Goal: Transaction & Acquisition: Purchase product/service

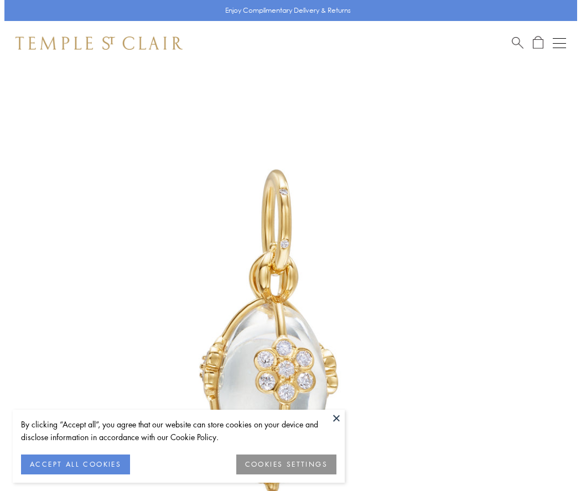
scroll to position [27, 0]
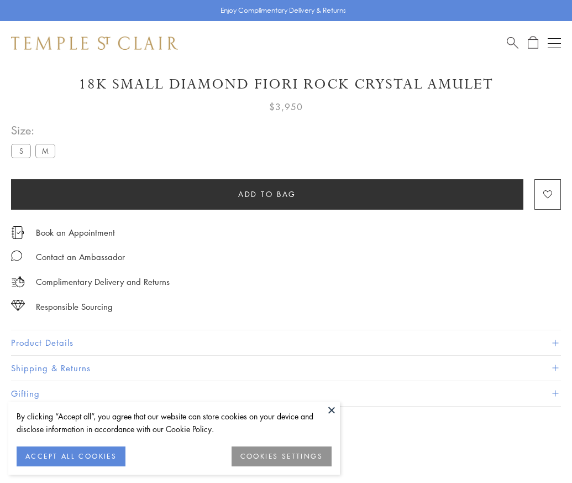
click at [267, 194] on span "Add to bag" at bounding box center [267, 194] width 58 height 12
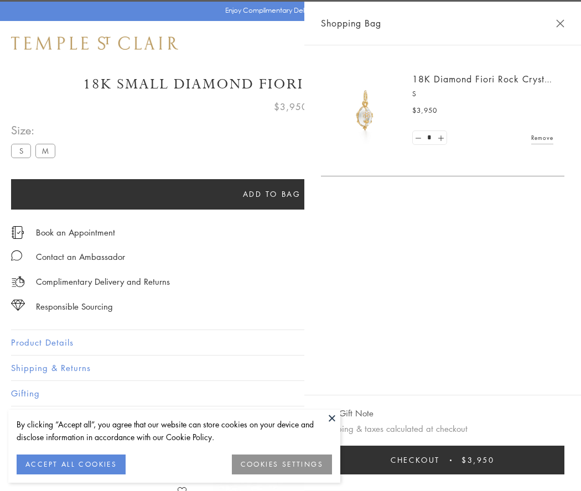
click at [537, 460] on button "Checkout $3,950" at bounding box center [442, 460] width 243 height 29
